Goal: Transaction & Acquisition: Purchase product/service

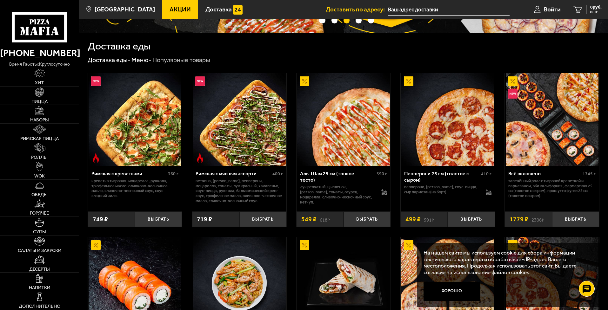
scroll to position [136, 0]
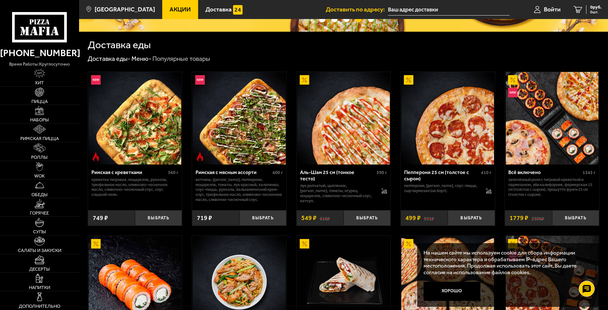
click at [527, 139] on img at bounding box center [552, 118] width 93 height 93
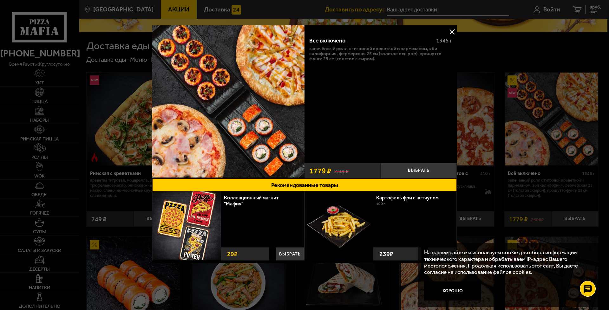
click at [453, 31] on button at bounding box center [453, 32] width 10 height 10
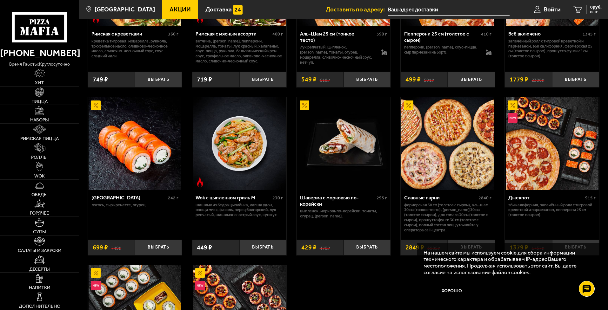
scroll to position [275, 0]
click at [551, 148] on img at bounding box center [552, 143] width 93 height 93
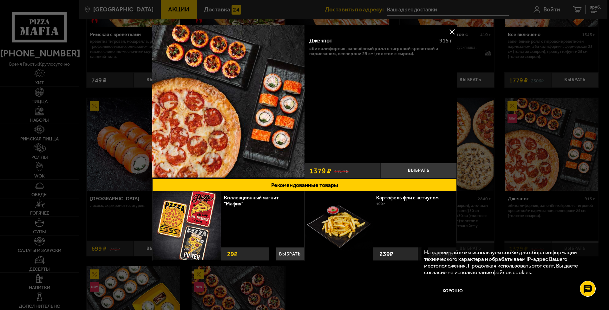
click at [455, 31] on button at bounding box center [453, 32] width 10 height 10
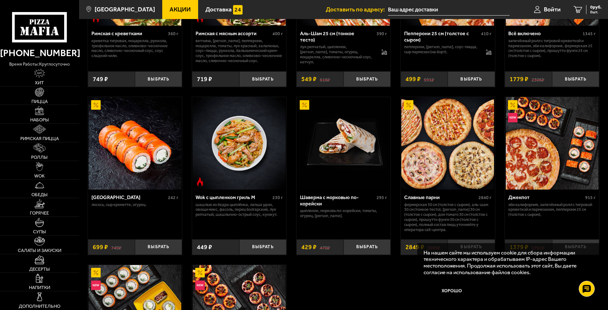
click at [421, 184] on img at bounding box center [447, 143] width 93 height 93
click at [442, 126] on img at bounding box center [447, 143] width 93 height 93
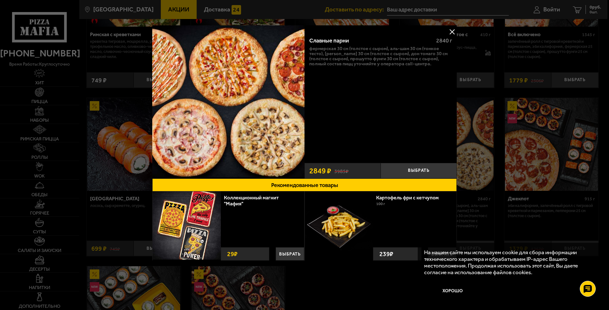
click at [453, 31] on button at bounding box center [453, 32] width 10 height 10
